Goal: Task Accomplishment & Management: Use online tool/utility

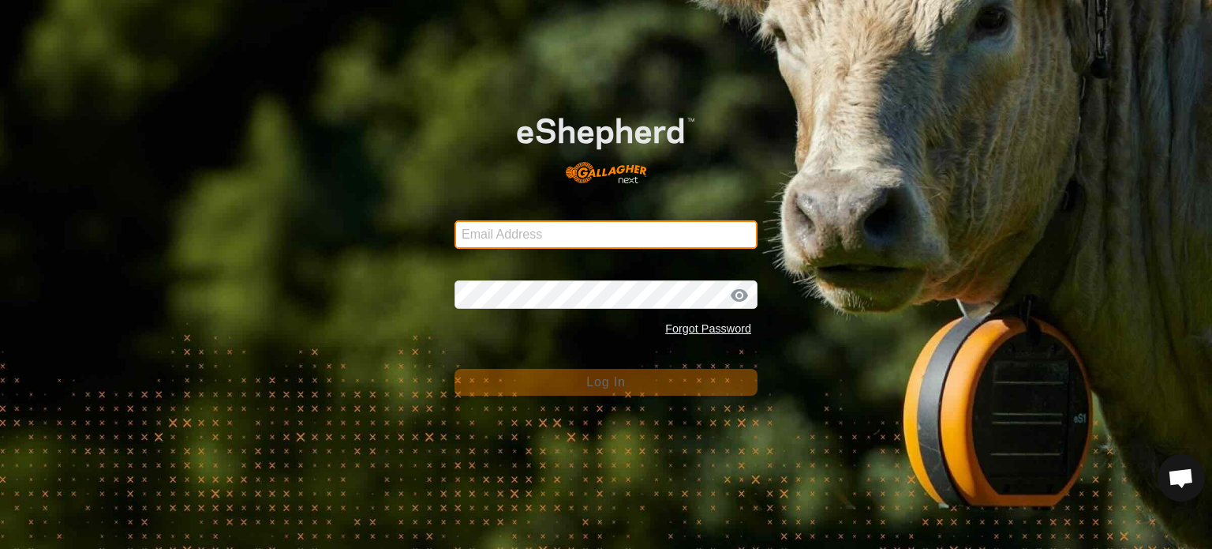
click at [486, 228] on input "Email Address" at bounding box center [606, 234] width 303 height 28
type input "[EMAIL_ADDRESS][DOMAIN_NAME]"
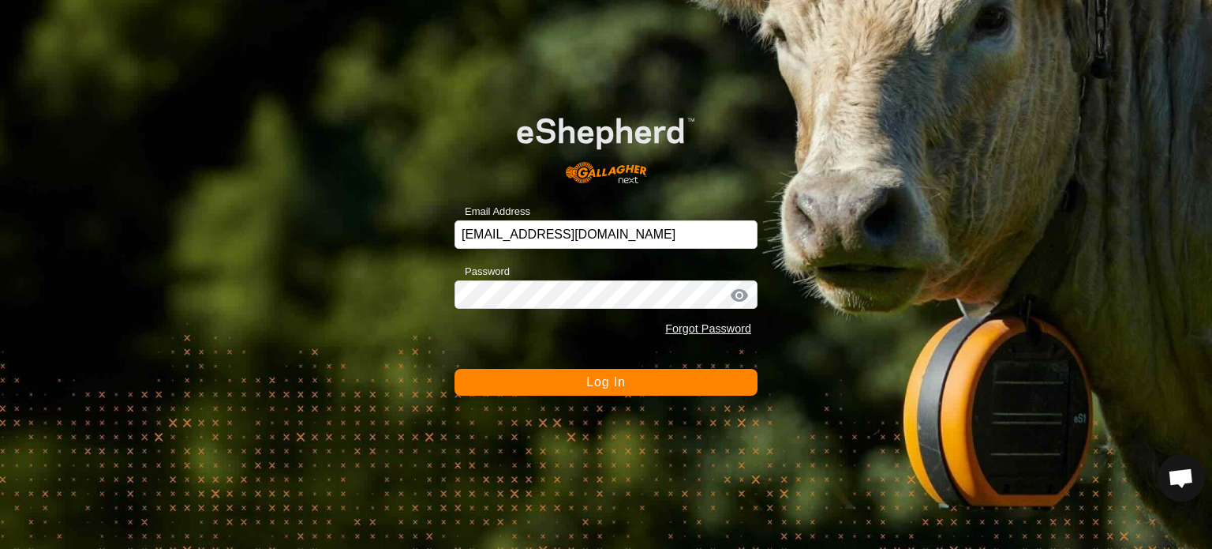
click at [540, 388] on button "Log In" at bounding box center [606, 382] width 303 height 27
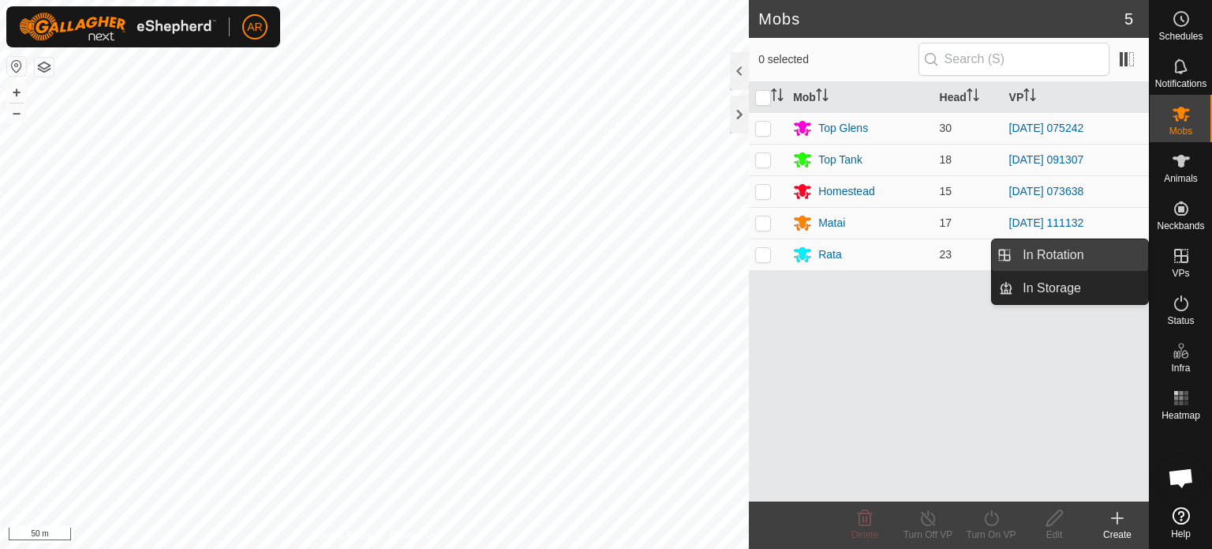
click at [1108, 250] on link "In Rotation" at bounding box center [1080, 255] width 135 height 32
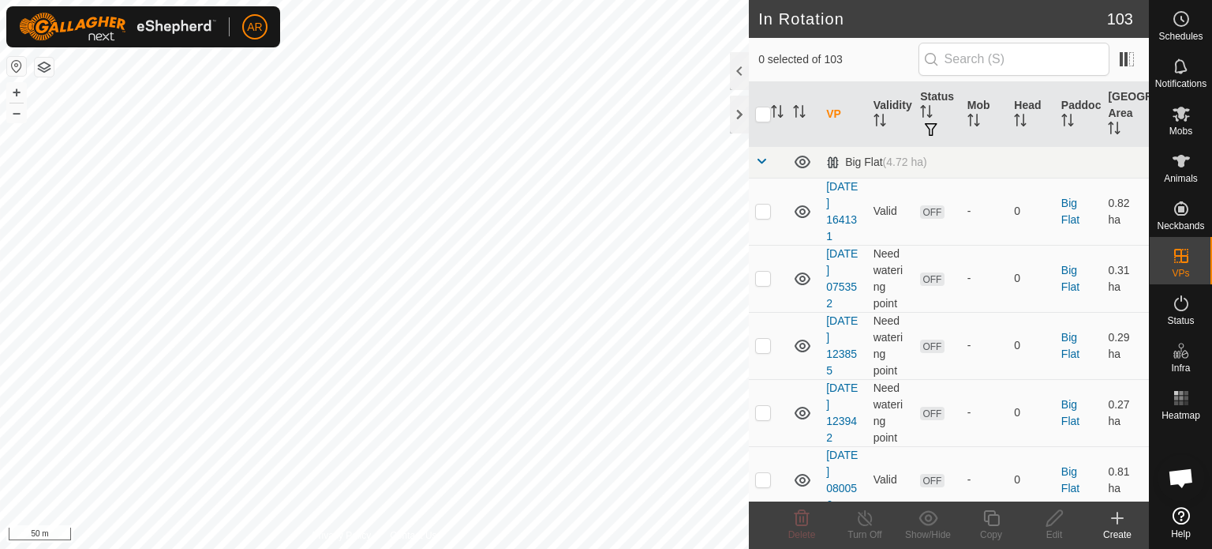
click at [1119, 525] on icon at bounding box center [1117, 517] width 19 height 19
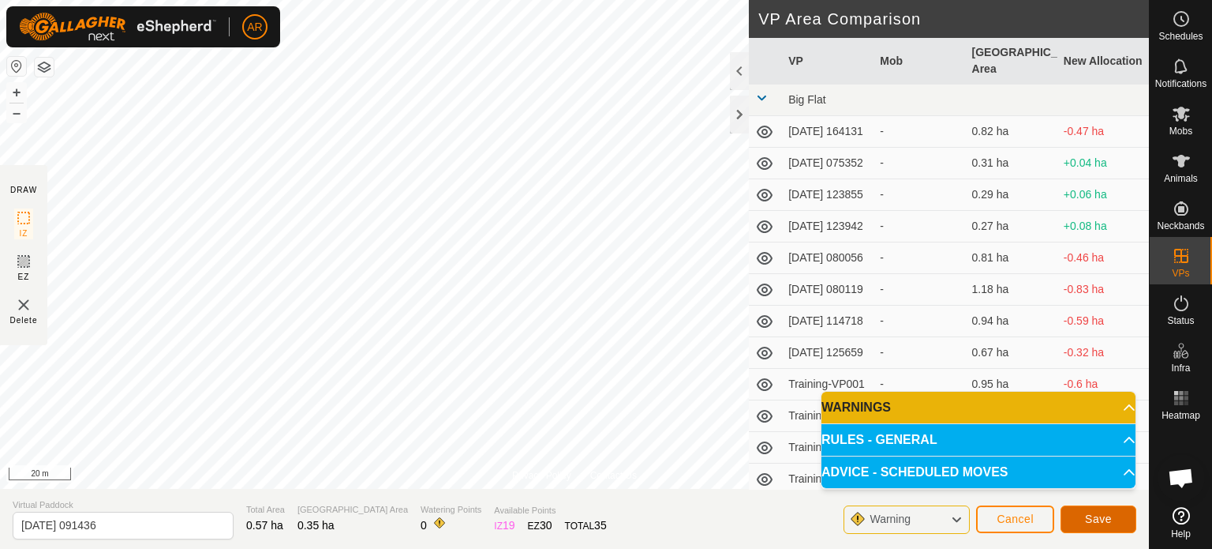
click at [1099, 523] on span "Save" at bounding box center [1098, 518] width 27 height 13
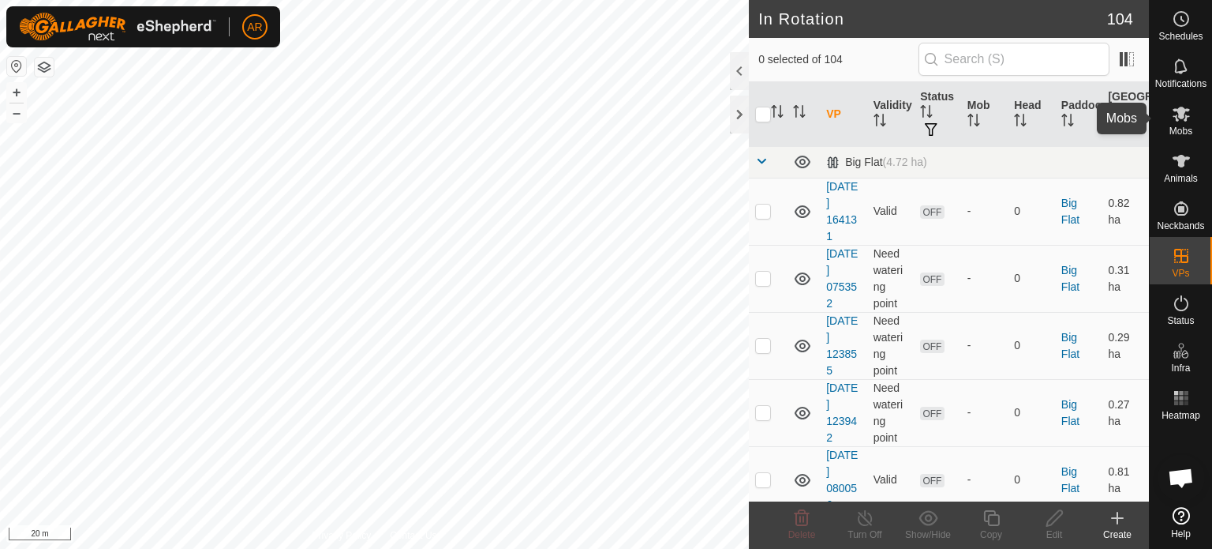
click at [1181, 122] on icon at bounding box center [1181, 113] width 19 height 19
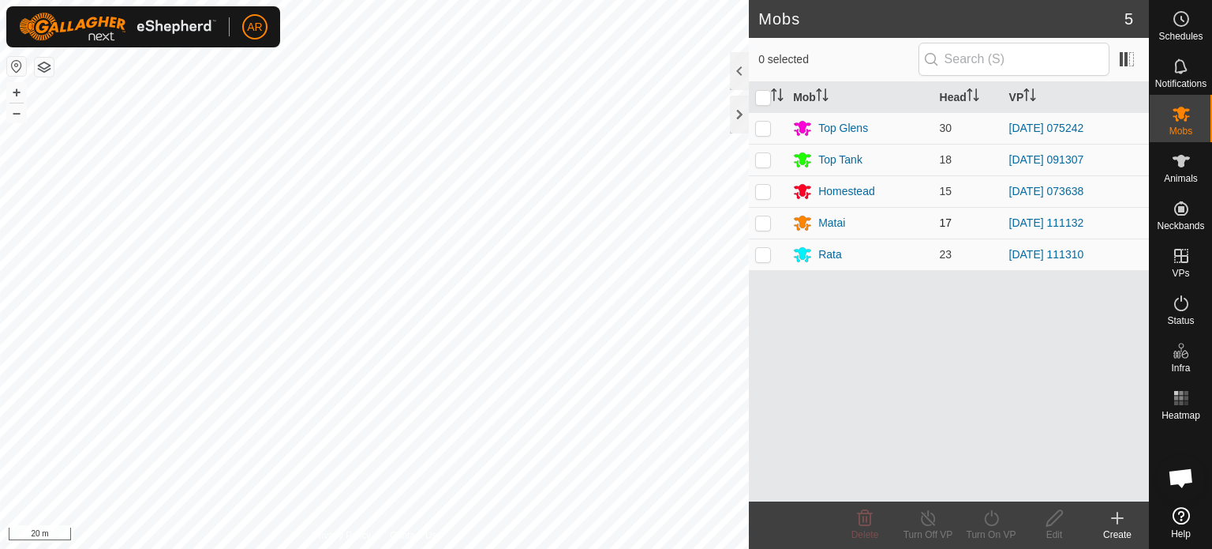
click at [762, 226] on p-checkbox at bounding box center [763, 222] width 16 height 13
checkbox input "true"
click at [991, 522] on icon at bounding box center [992, 517] width 20 height 19
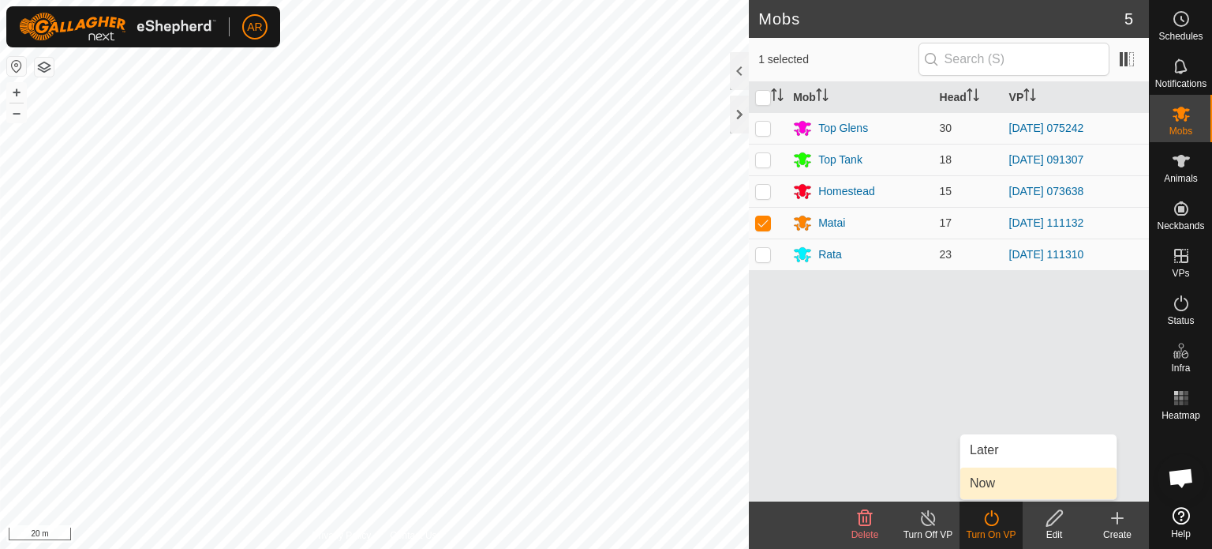
click at [985, 485] on link "Now" at bounding box center [1039, 483] width 156 height 32
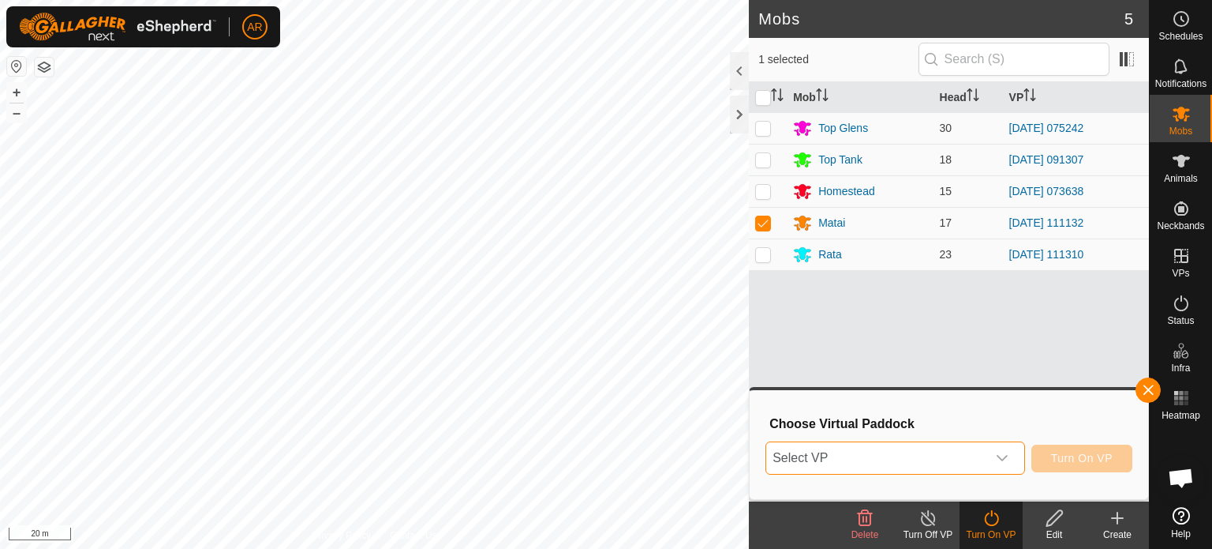
click at [985, 459] on span "Select VP" at bounding box center [876, 458] width 220 height 32
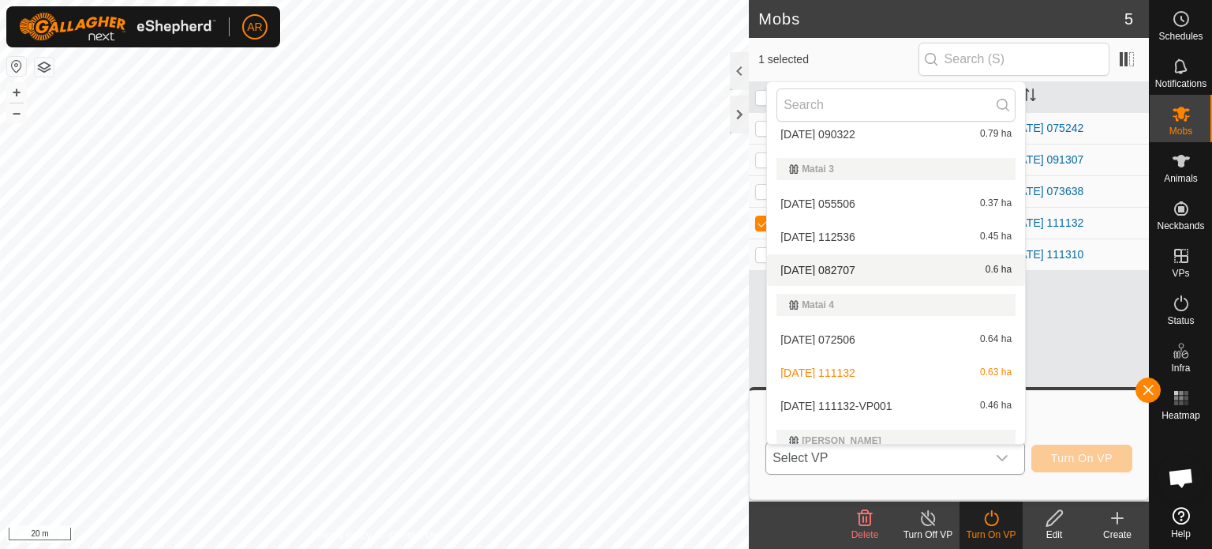
scroll to position [2464, 0]
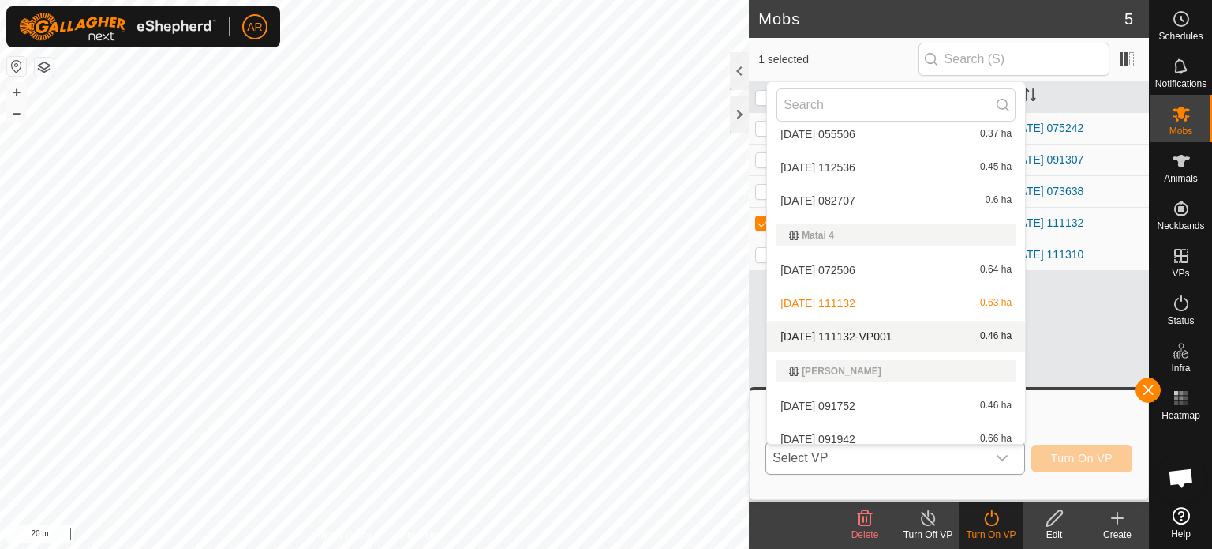
click at [914, 339] on li "[DATE] 111132-VP001 0.46 ha" at bounding box center [896, 336] width 258 height 32
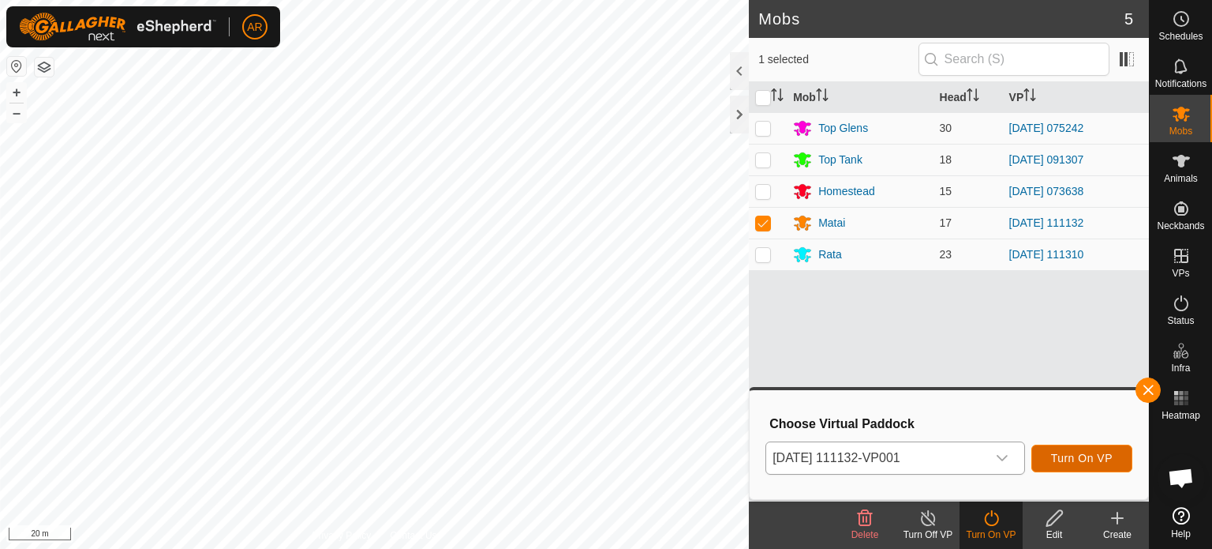
click at [1097, 459] on span "Turn On VP" at bounding box center [1082, 457] width 62 height 13
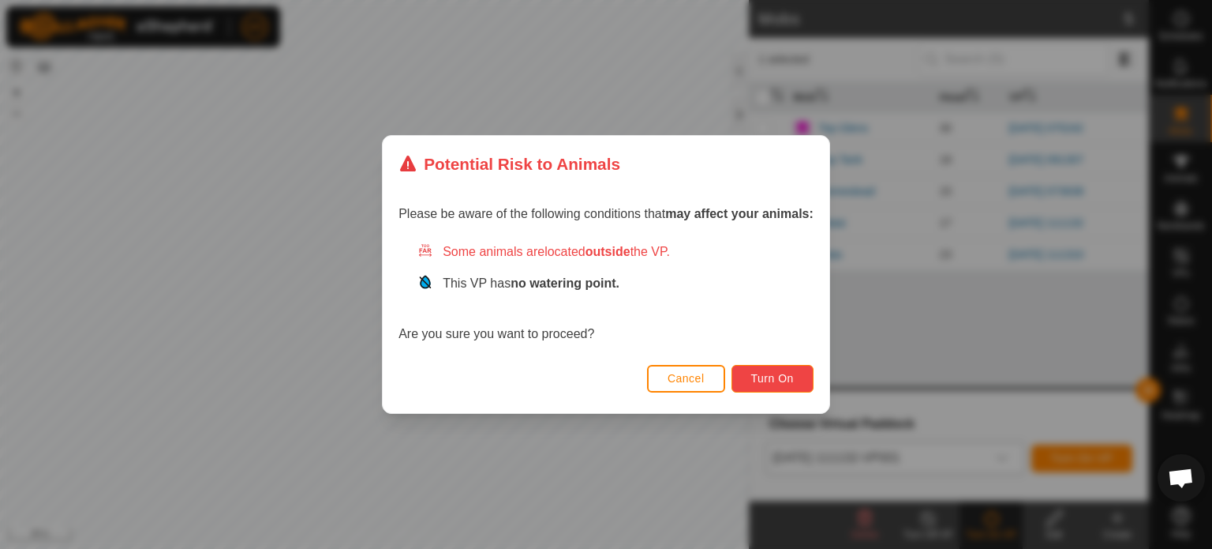
click at [785, 372] on span "Turn On" at bounding box center [772, 378] width 43 height 13
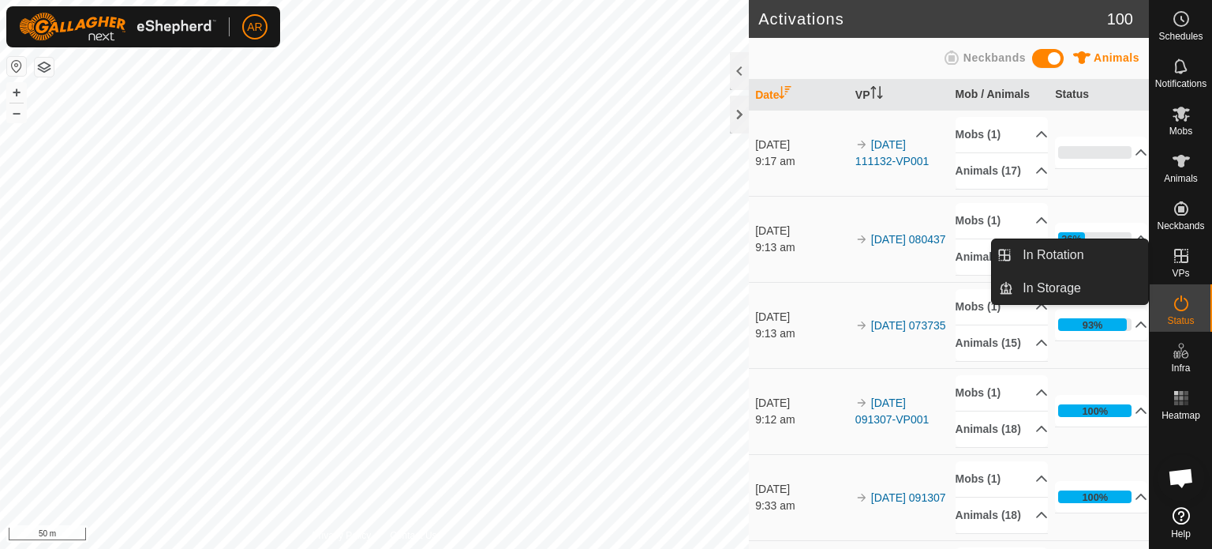
click at [1178, 259] on icon at bounding box center [1181, 255] width 19 height 19
click at [1093, 249] on link "In Rotation" at bounding box center [1080, 255] width 135 height 32
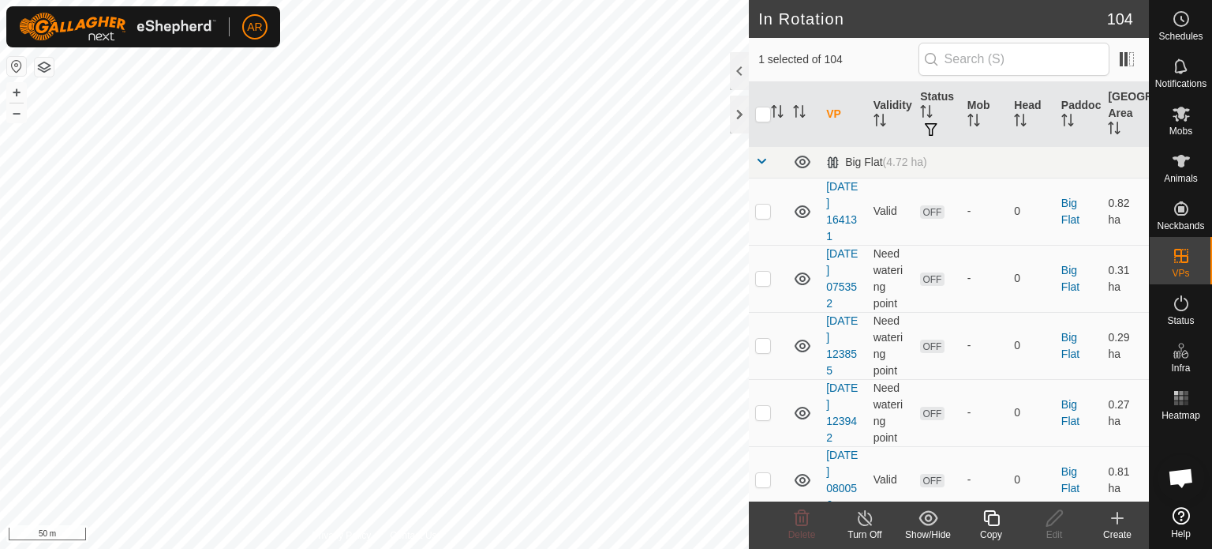
click at [1117, 527] on div "Create" at bounding box center [1117, 534] width 63 height 14
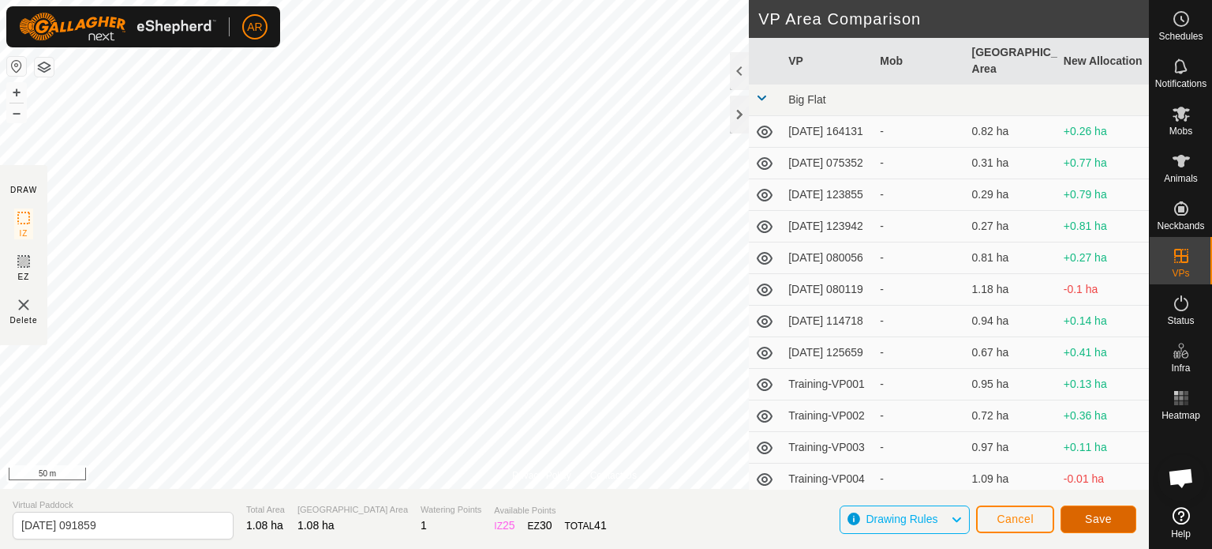
click at [1108, 518] on span "Save" at bounding box center [1098, 518] width 27 height 13
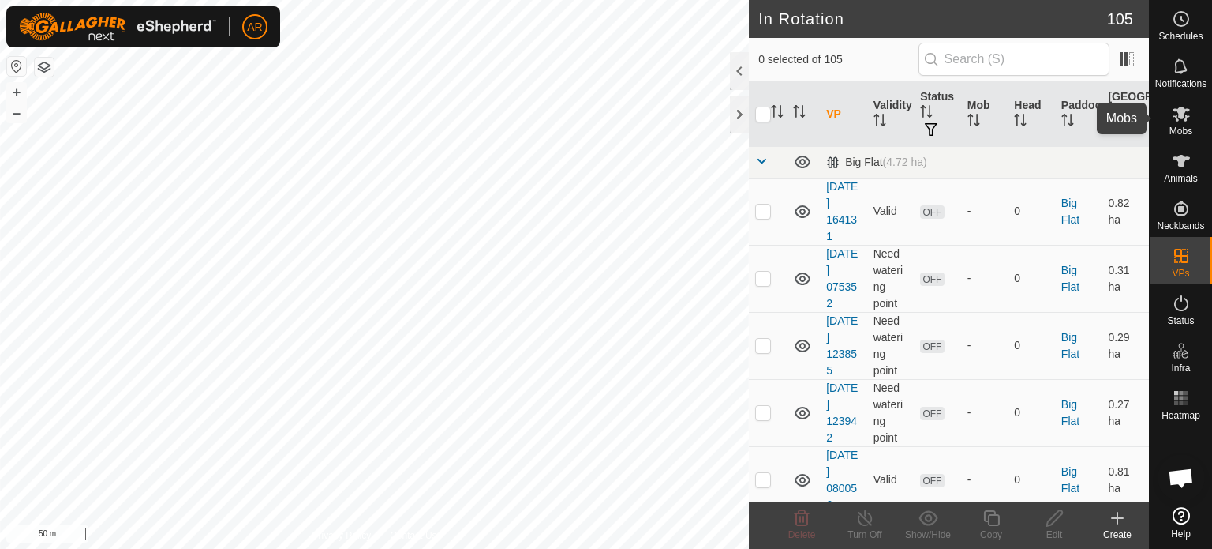
click at [1179, 110] on icon at bounding box center [1181, 114] width 17 height 15
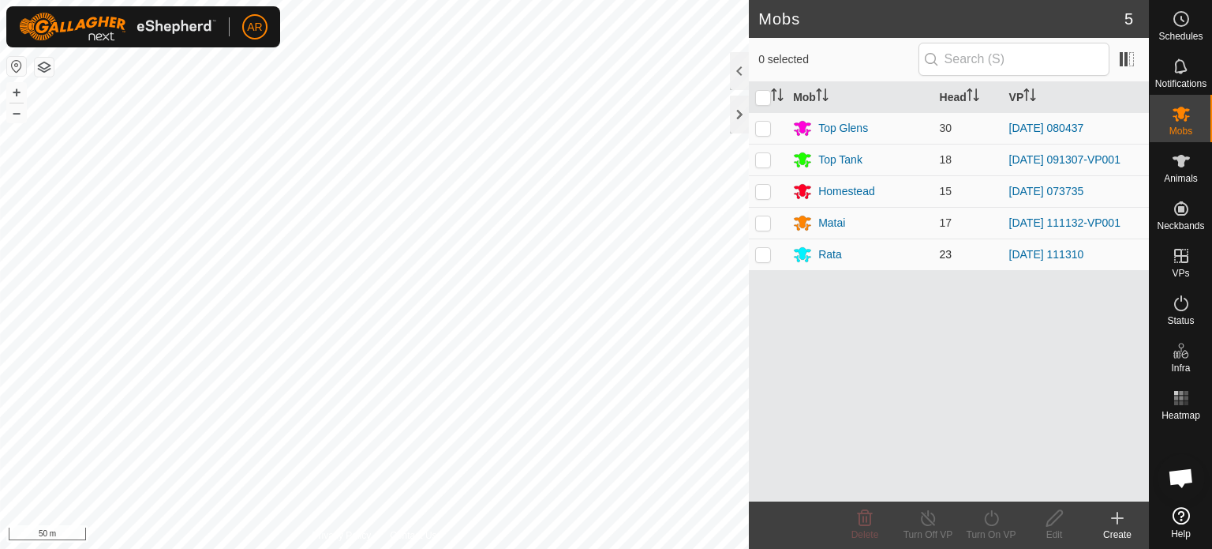
click at [773, 256] on td at bounding box center [768, 254] width 38 height 32
checkbox input "true"
click at [986, 517] on icon at bounding box center [992, 517] width 20 height 19
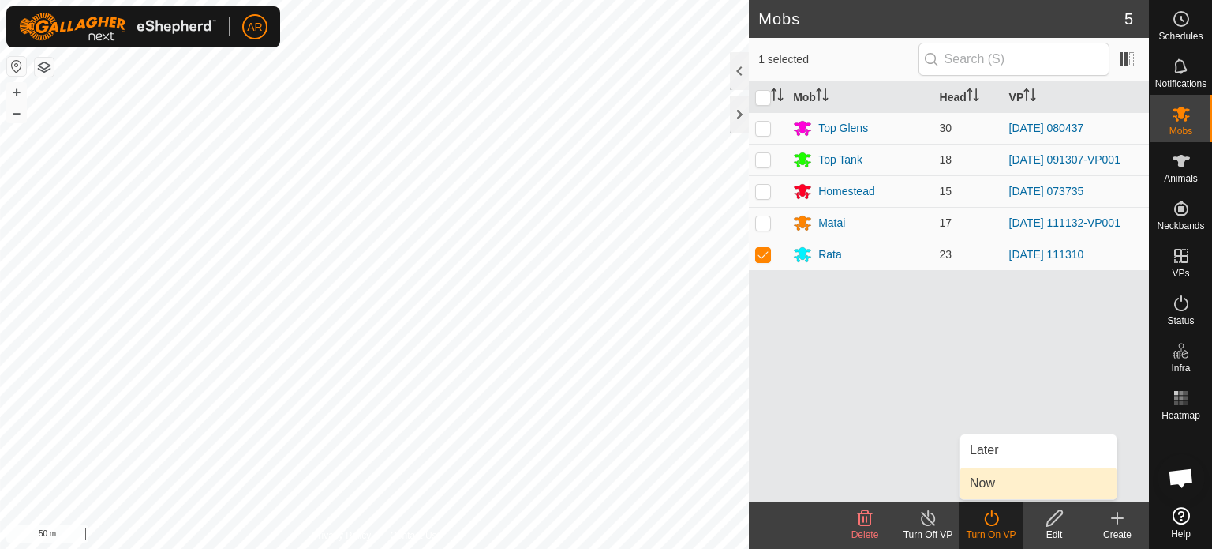
click at [988, 488] on link "Now" at bounding box center [1039, 483] width 156 height 32
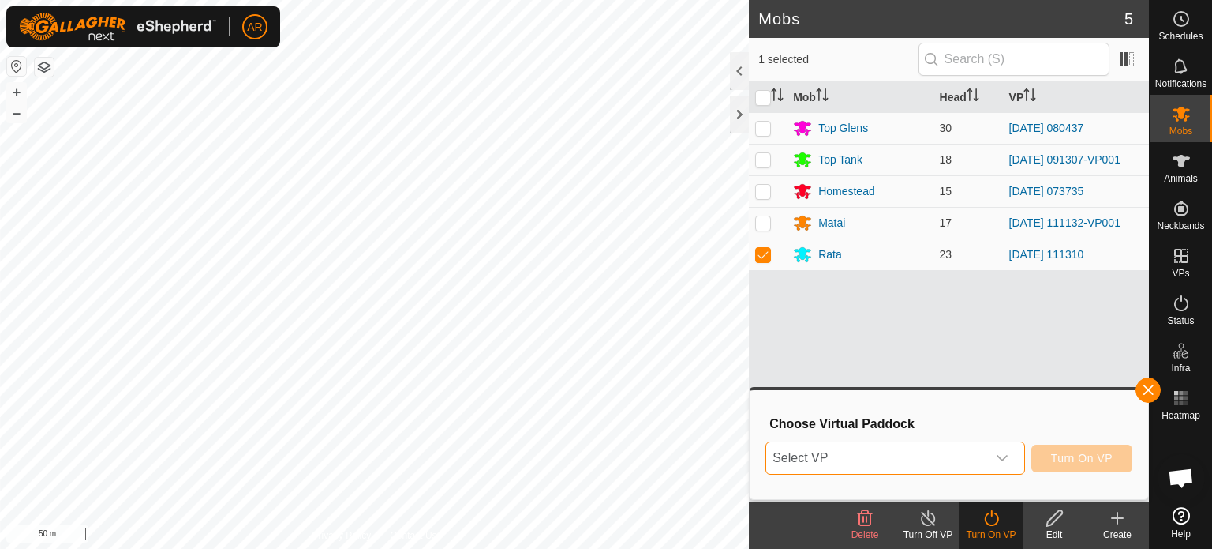
click at [907, 458] on span "Select VP" at bounding box center [876, 458] width 220 height 32
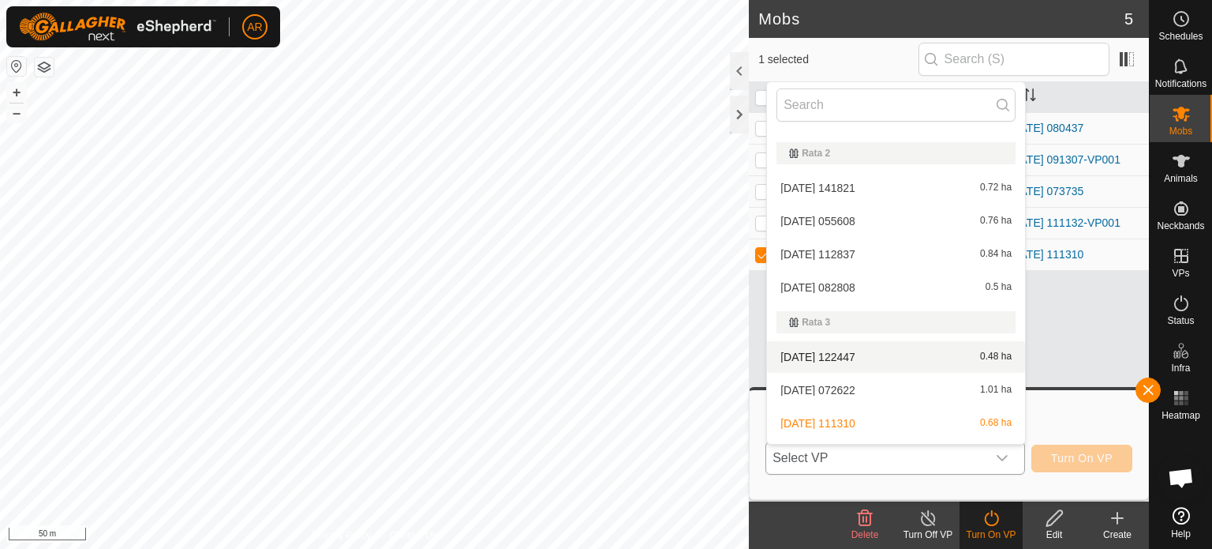
scroll to position [3569, 0]
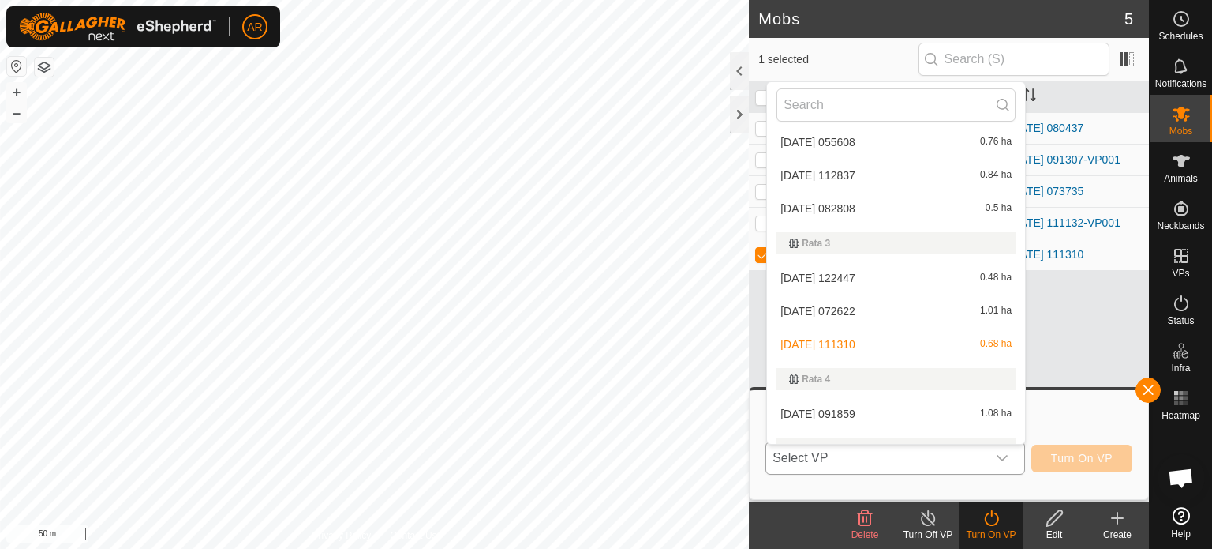
click at [882, 420] on li "[DATE] 091859 1.08 ha" at bounding box center [896, 414] width 258 height 32
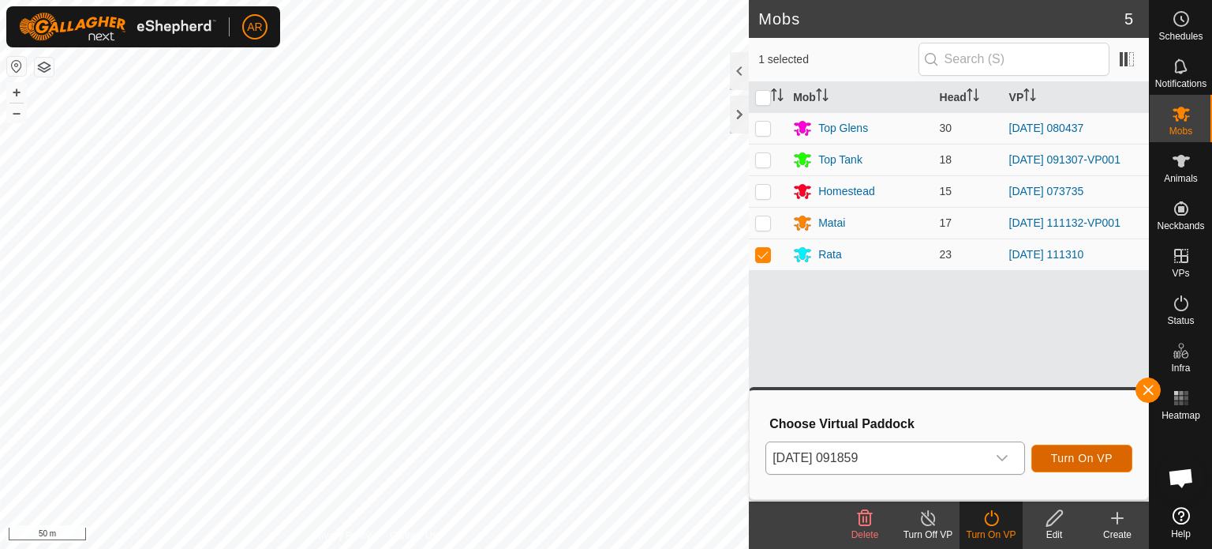
click at [1070, 463] on span "Turn On VP" at bounding box center [1082, 457] width 62 height 13
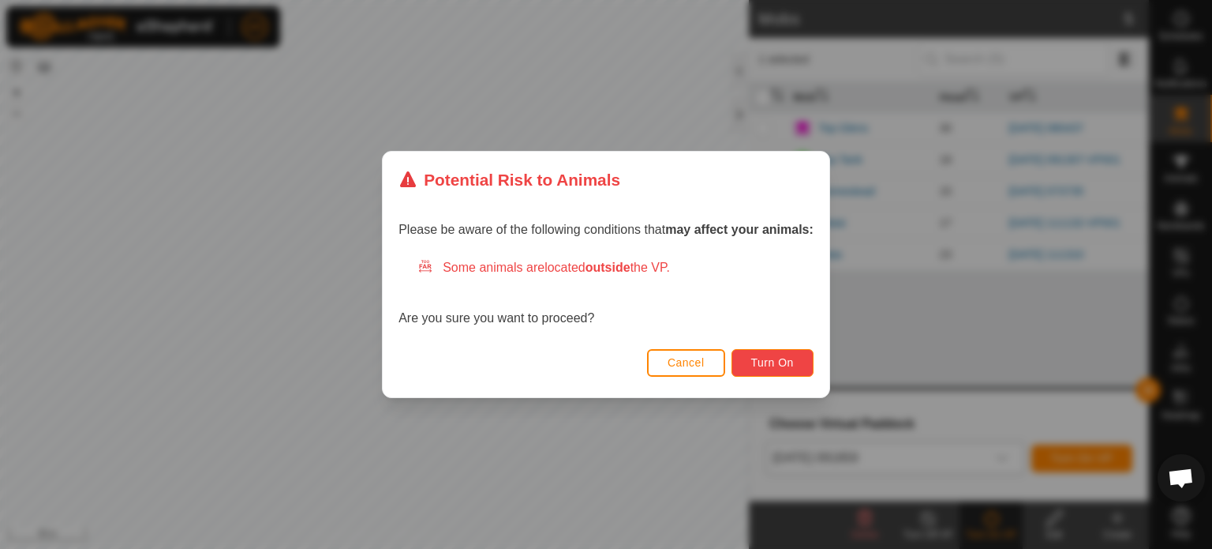
click at [793, 367] on span "Turn On" at bounding box center [772, 362] width 43 height 13
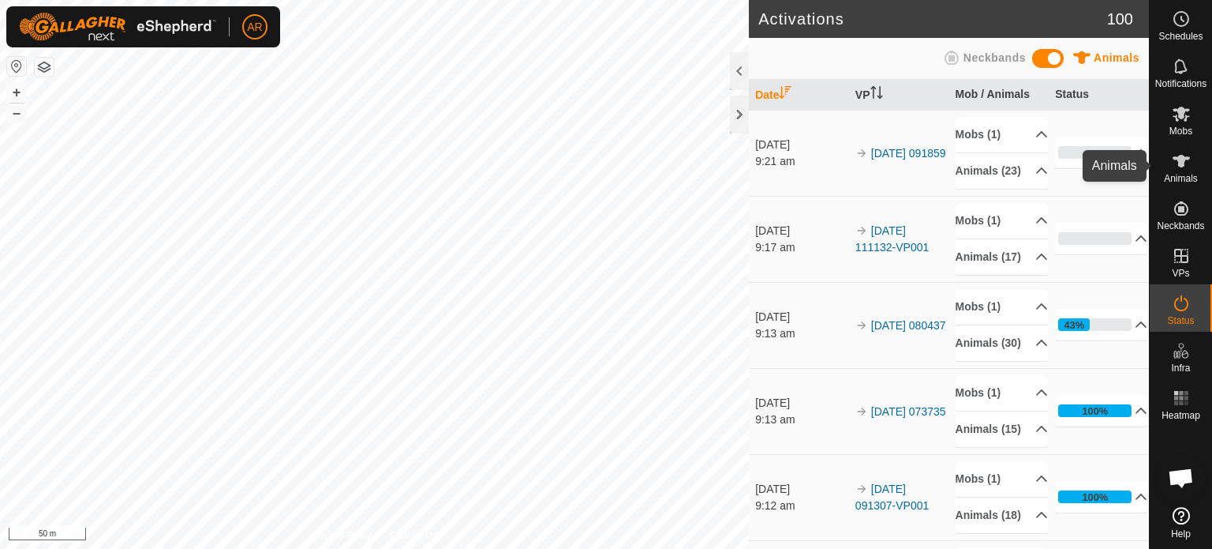
click at [1182, 160] on icon at bounding box center [1181, 161] width 17 height 13
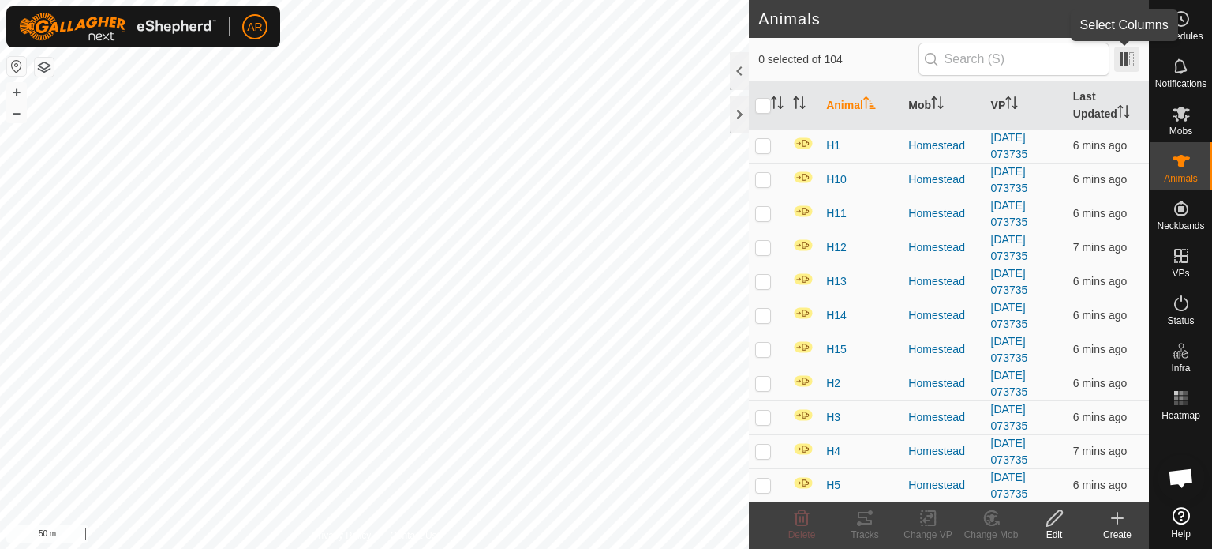
click at [1133, 61] on span at bounding box center [1126, 59] width 25 height 25
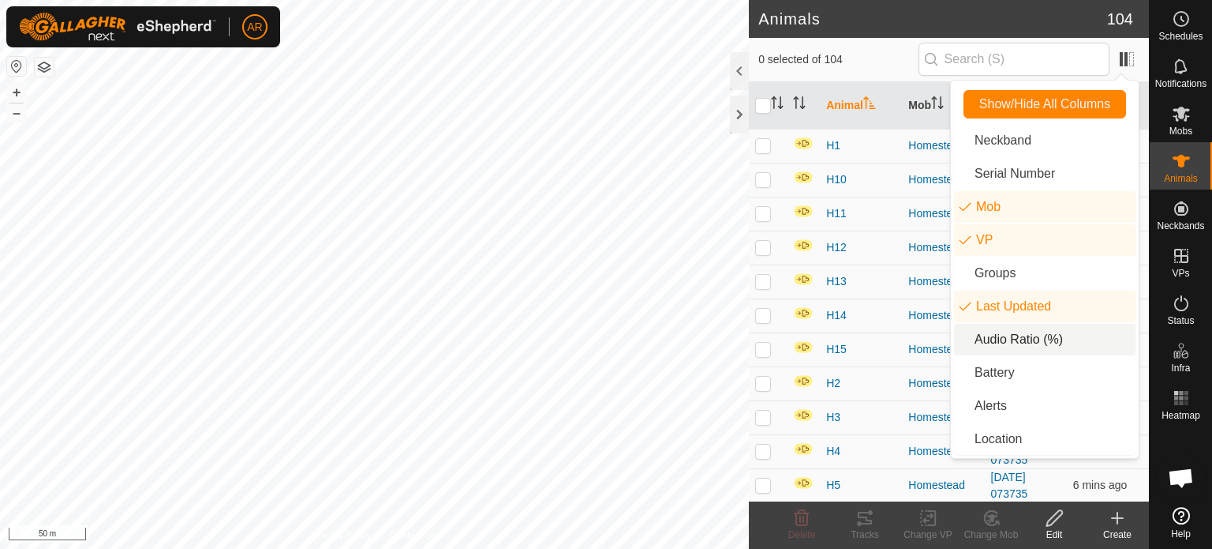
click at [1021, 339] on li "Audio Ratio (%)" at bounding box center [1045, 340] width 182 height 32
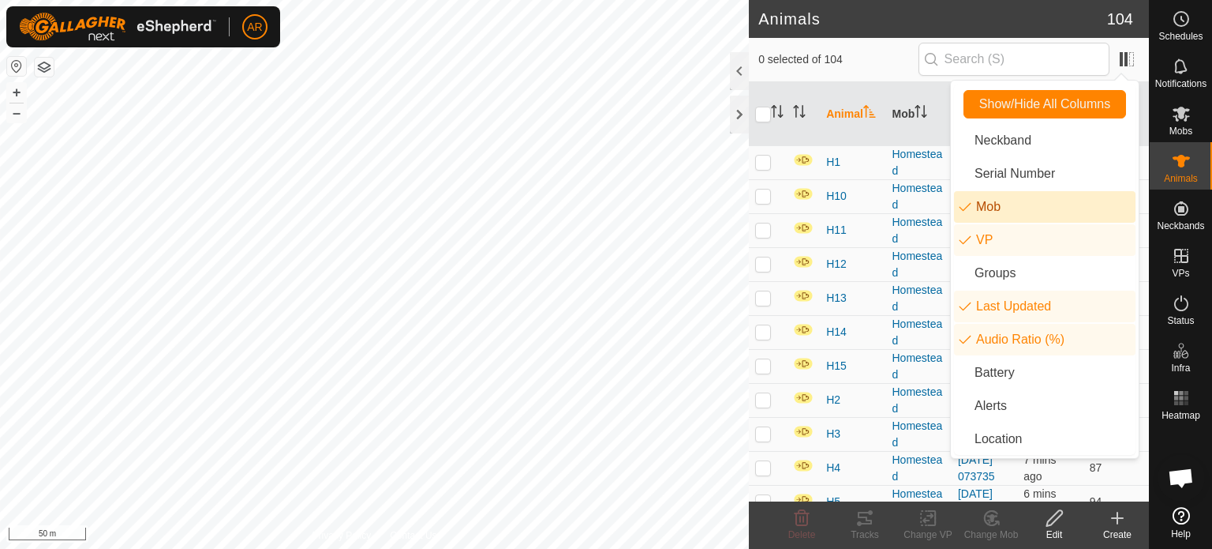
click at [852, 204] on div "H10" at bounding box center [852, 196] width 53 height 17
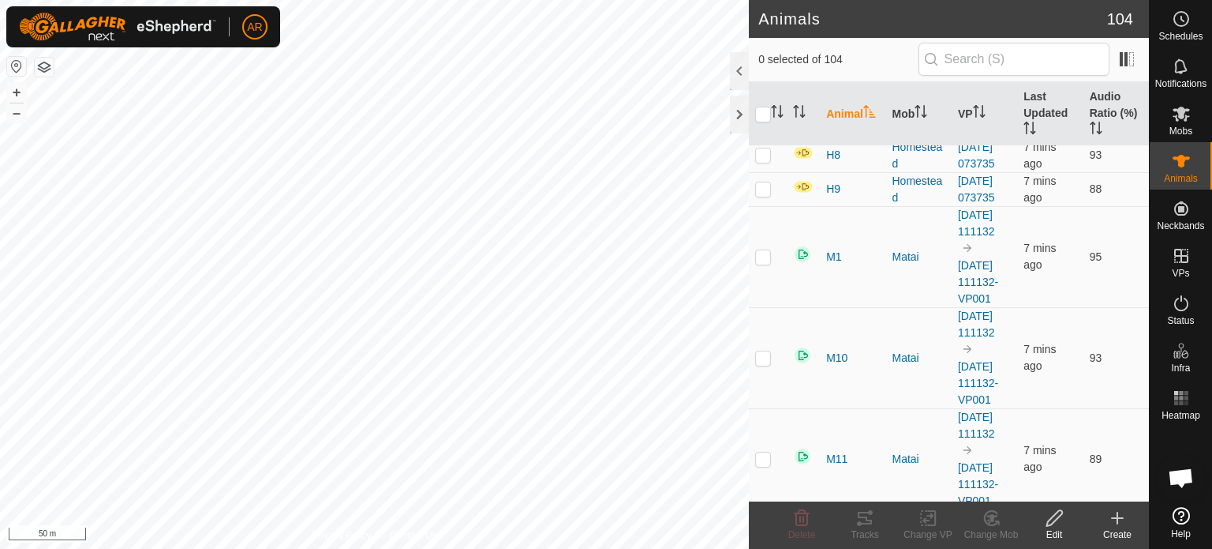
scroll to position [395, 0]
